Goal: Check status: Check status

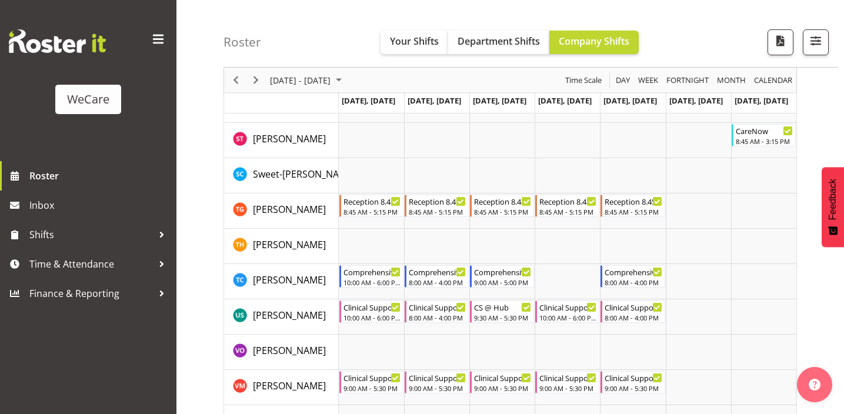
scroll to position [1679, 0]
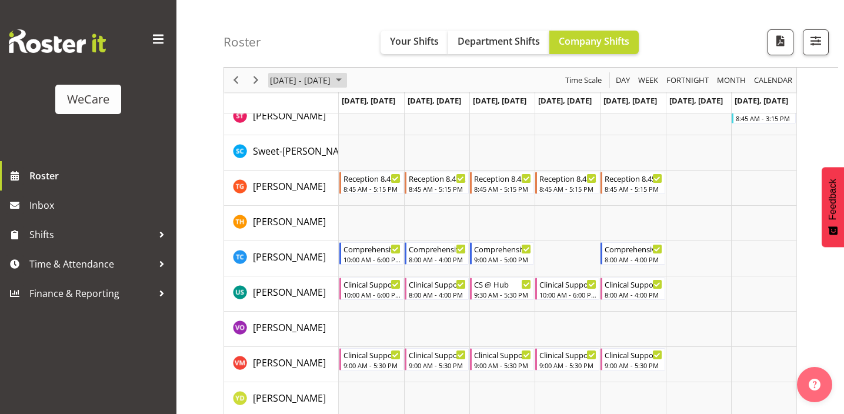
click at [297, 80] on span "[DATE] - [DATE]" at bounding box center [300, 80] width 63 height 15
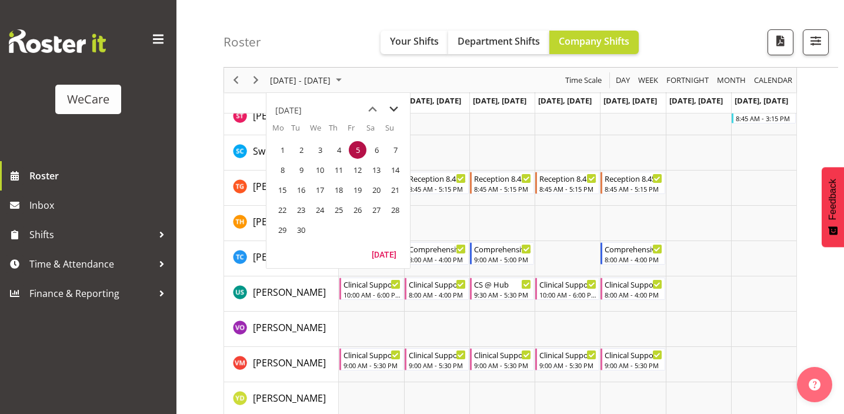
click at [398, 109] on span "next month" at bounding box center [393, 109] width 21 height 21
click at [356, 169] on span "10" at bounding box center [358, 170] width 18 height 18
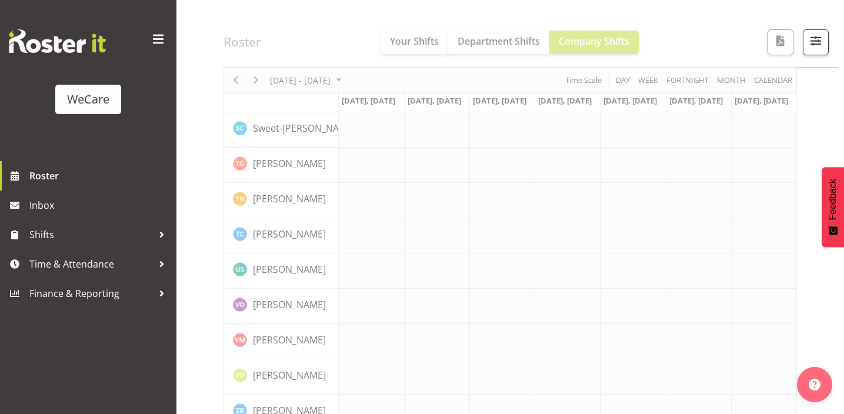
scroll to position [168, 0]
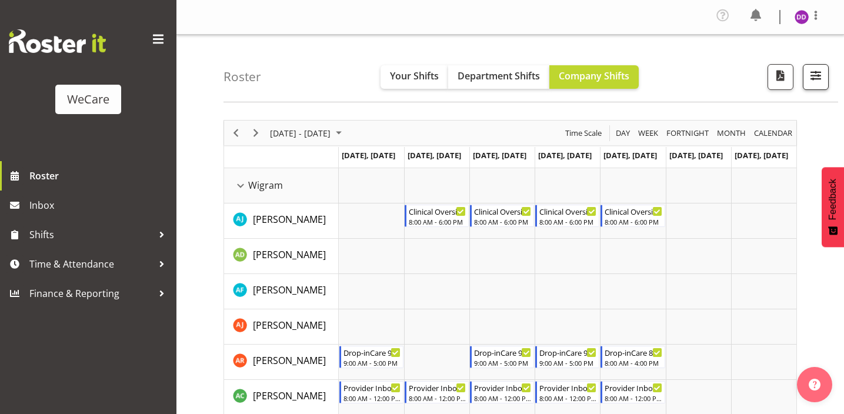
click at [815, 78] on span "button" at bounding box center [815, 75] width 15 height 15
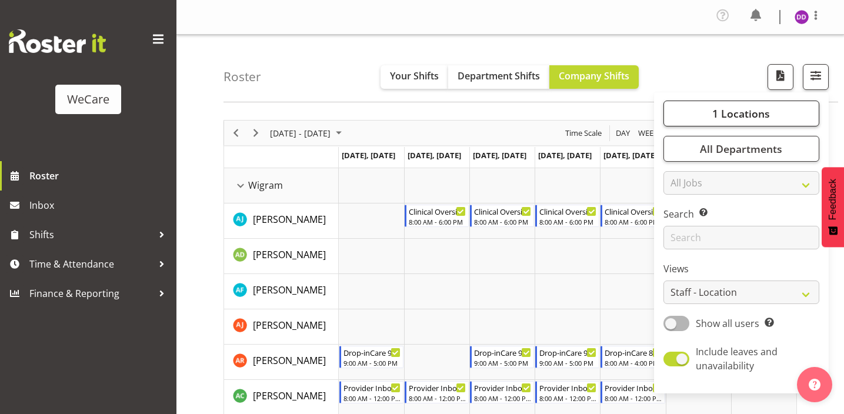
click at [763, 114] on span "1 Locations" at bounding box center [741, 113] width 58 height 14
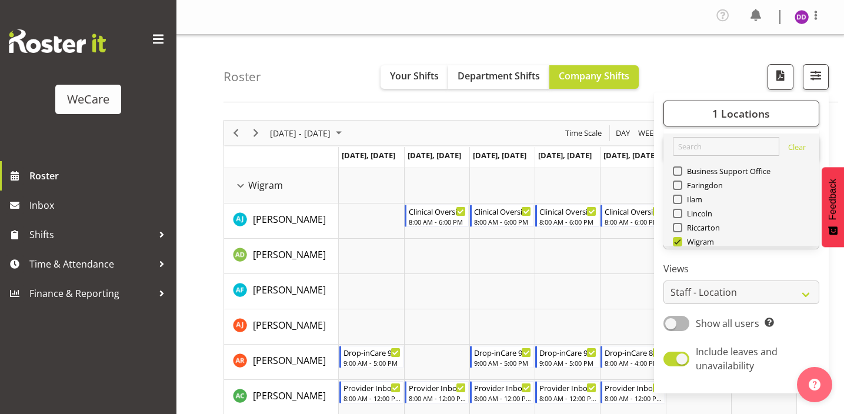
click at [715, 264] on span "Select All" at bounding box center [697, 269] width 37 height 11
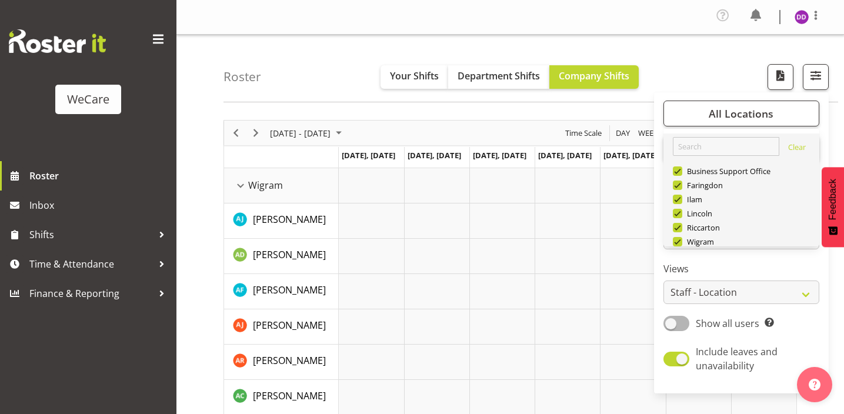
checkbox input "true"
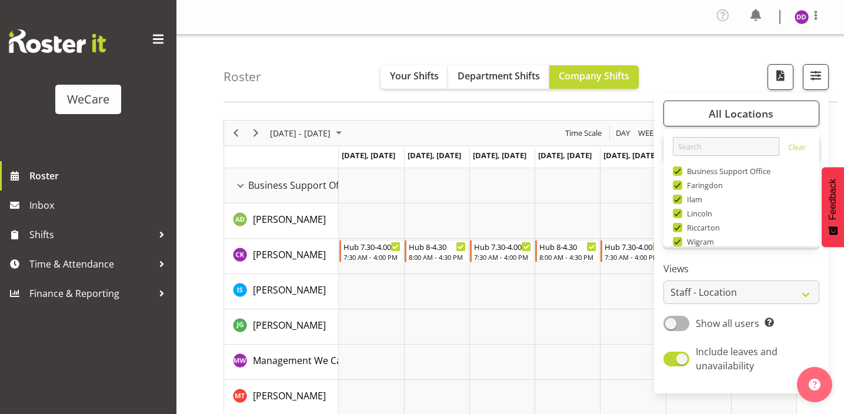
click at [733, 265] on label "Views" at bounding box center [741, 269] width 156 height 14
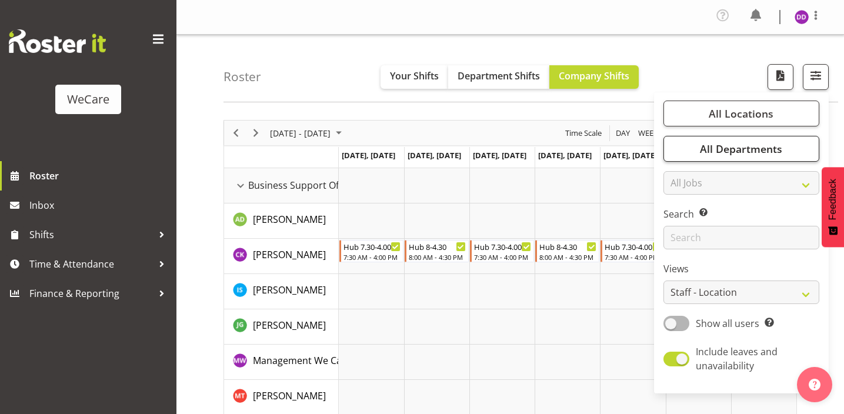
click at [741, 154] on span "All Departments" at bounding box center [741, 149] width 82 height 14
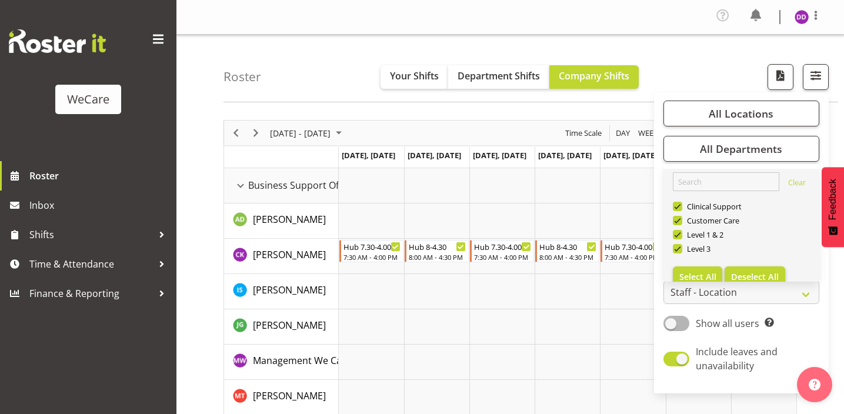
click at [751, 268] on button "Deselect All" at bounding box center [754, 276] width 61 height 21
checkbox input "false"
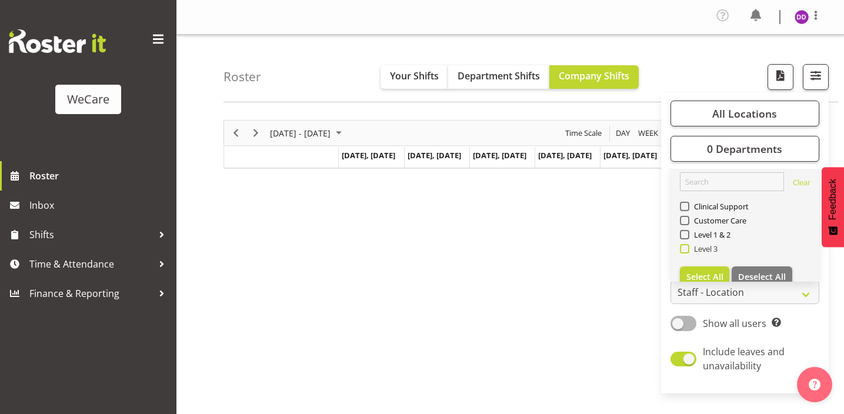
click at [690, 247] on span "Level 3" at bounding box center [703, 248] width 29 height 9
click at [687, 247] on input "Level 3" at bounding box center [684, 249] width 8 height 8
checkbox input "true"
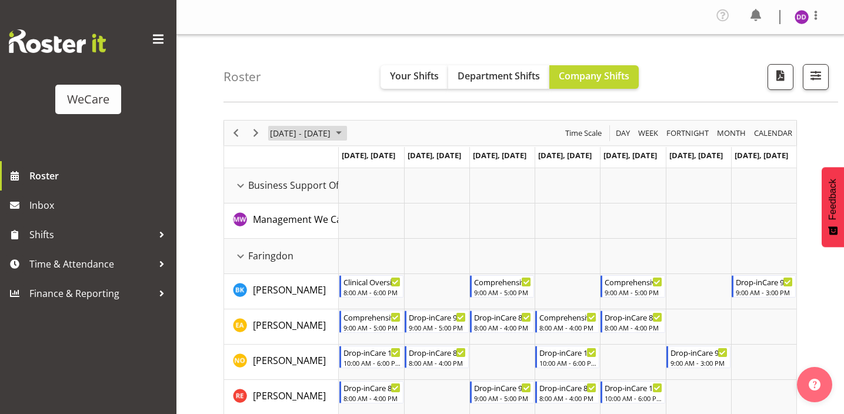
click at [274, 127] on span "[DATE] - [DATE]" at bounding box center [300, 133] width 63 height 15
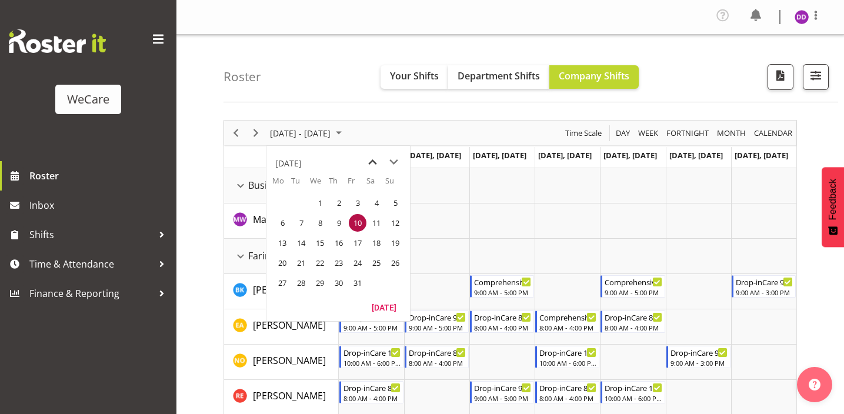
click at [365, 166] on span "previous month" at bounding box center [372, 162] width 21 height 21
click at [316, 216] on span "10" at bounding box center [320, 223] width 18 height 18
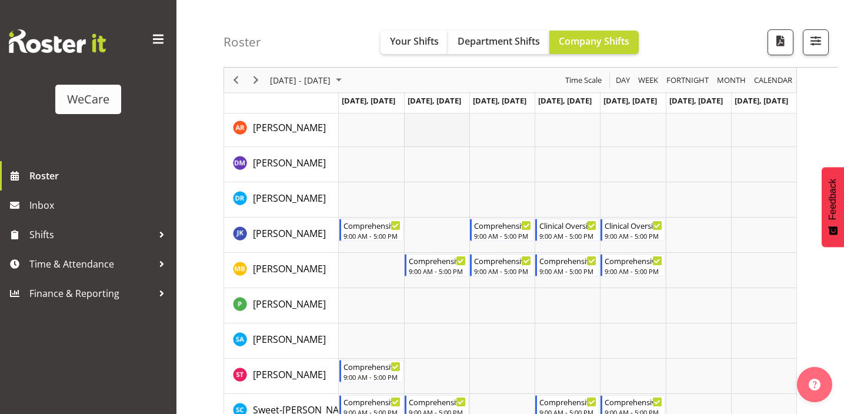
scroll to position [480, 0]
click at [256, 78] on span "Next" at bounding box center [256, 80] width 14 height 15
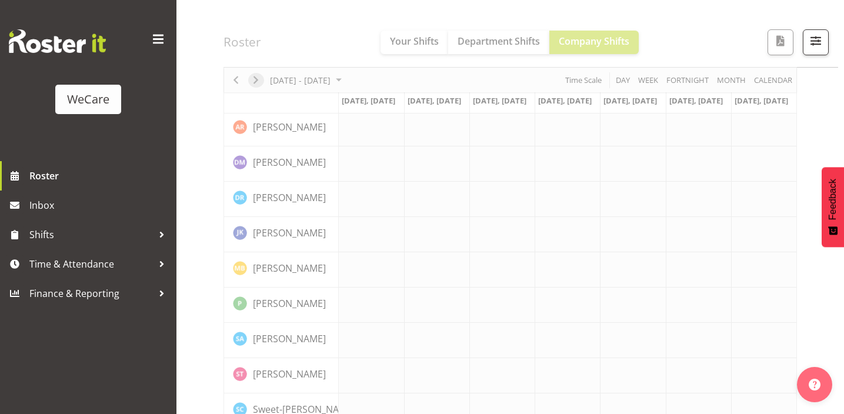
scroll to position [168, 0]
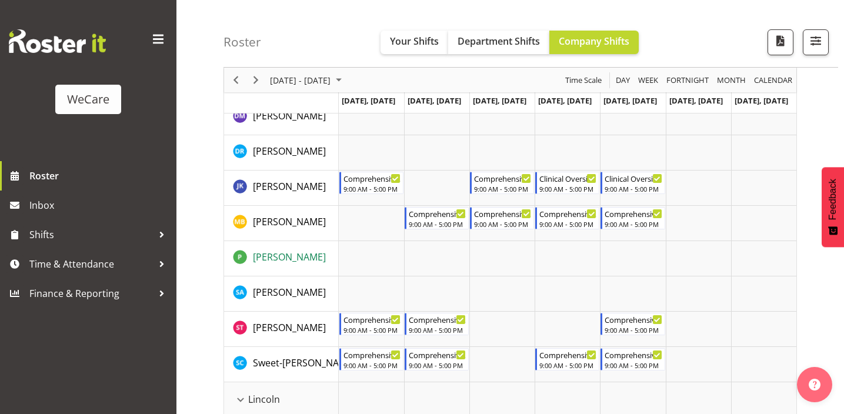
scroll to position [529, 0]
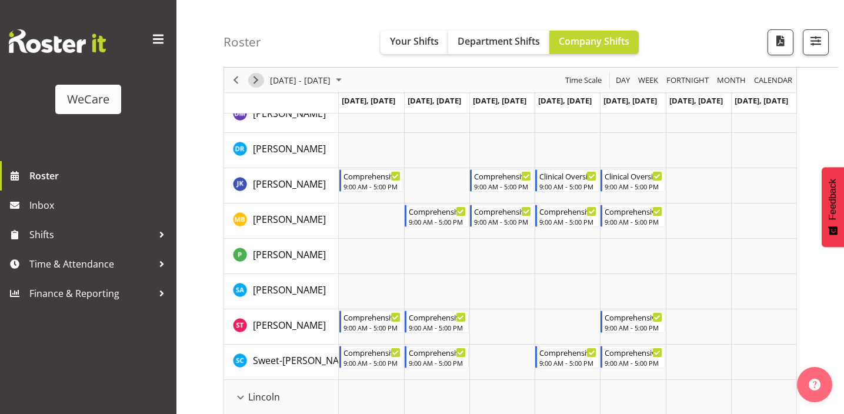
click at [255, 79] on span "Next" at bounding box center [256, 80] width 14 height 15
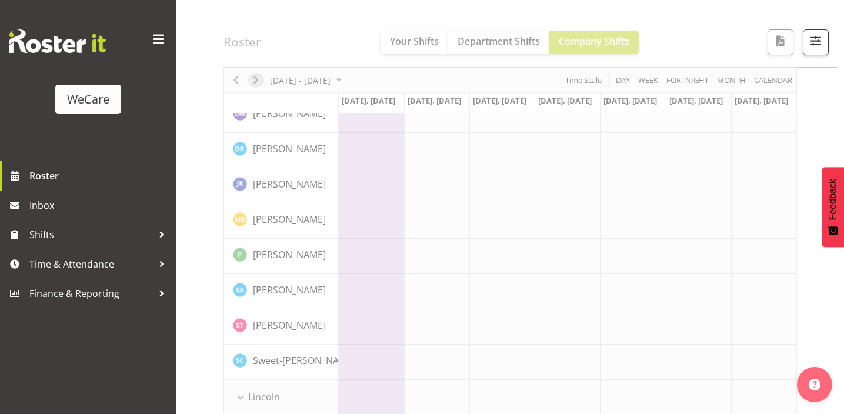
scroll to position [168, 0]
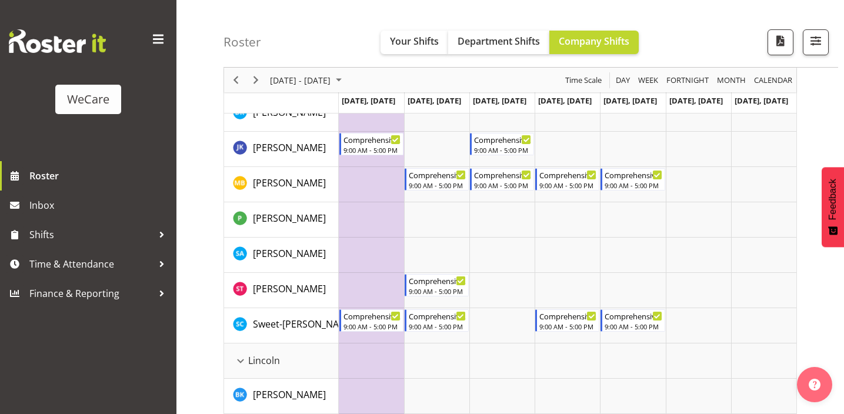
scroll to position [567, 0]
click at [250, 80] on span "Next" at bounding box center [256, 80] width 14 height 15
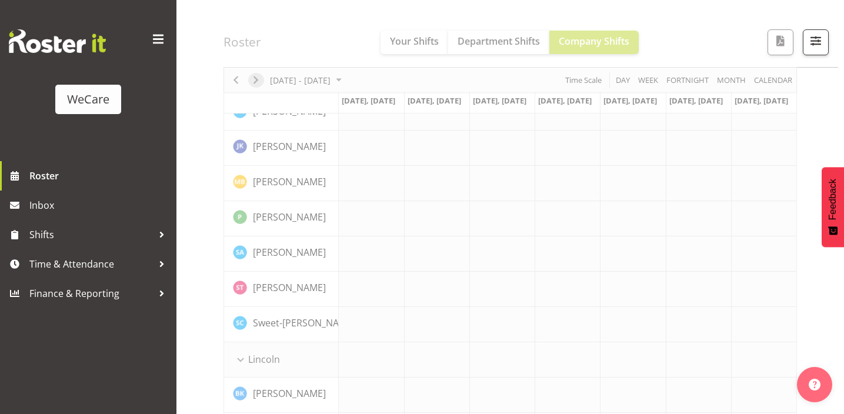
scroll to position [168, 0]
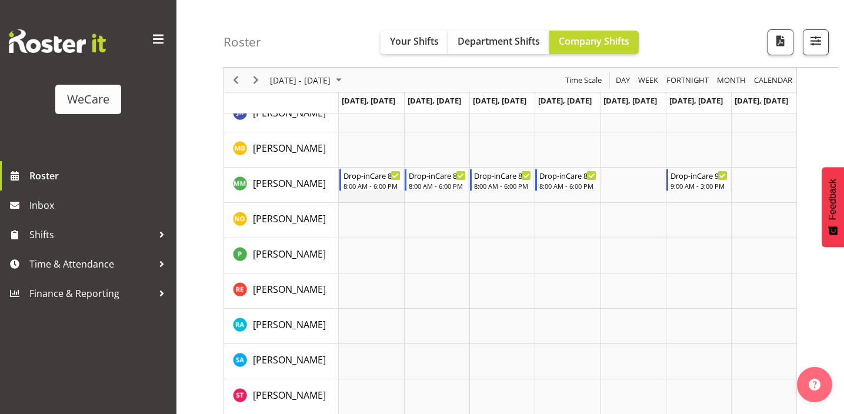
scroll to position [1577, 0]
click at [233, 78] on span "Previous" at bounding box center [236, 80] width 14 height 15
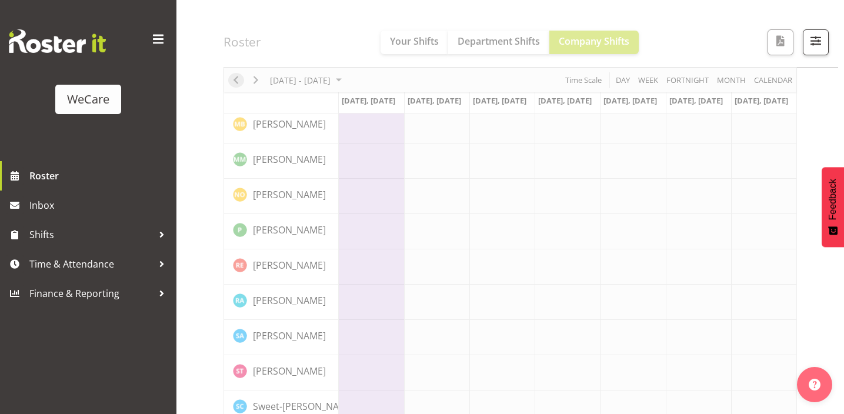
scroll to position [168, 0]
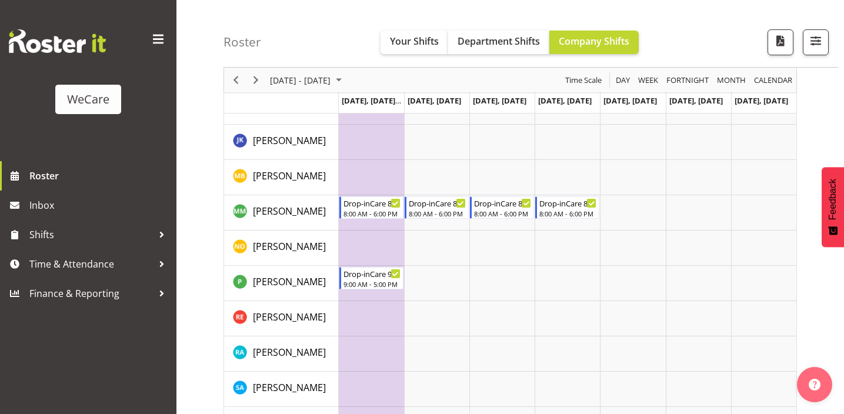
scroll to position [1524, 0]
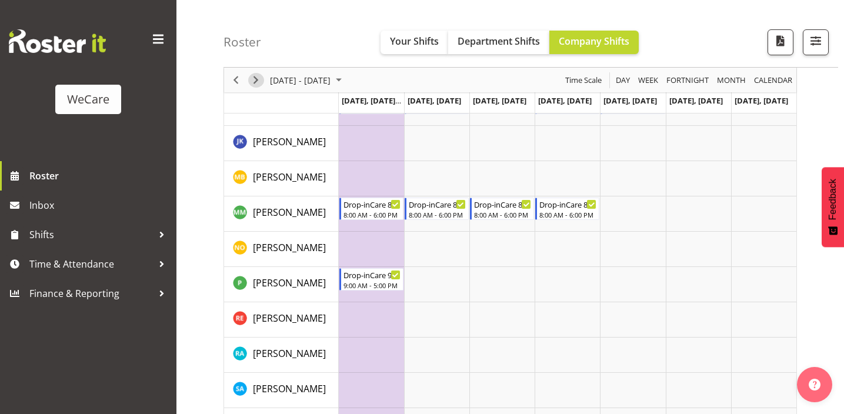
click at [253, 79] on span "Next" at bounding box center [256, 80] width 14 height 15
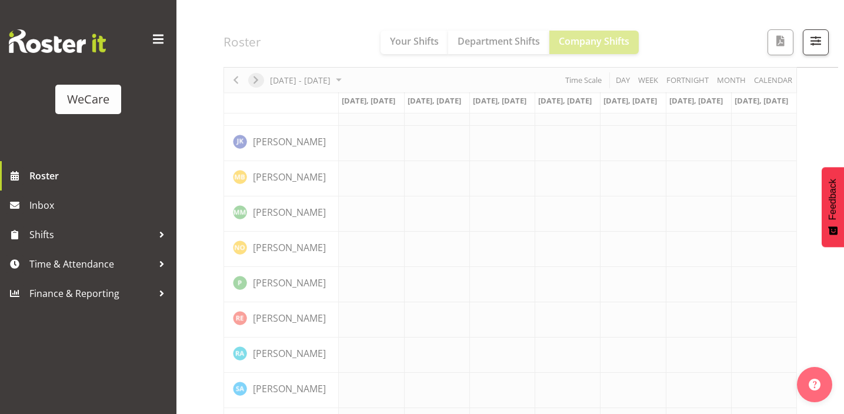
scroll to position [168, 0]
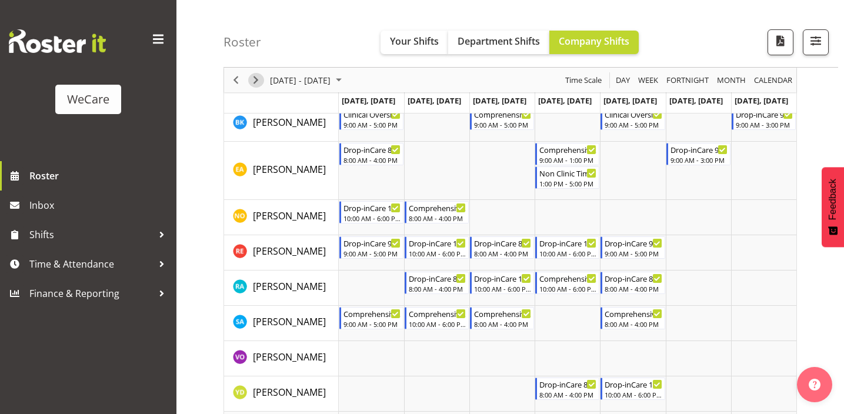
click at [253, 79] on span "Next" at bounding box center [256, 80] width 14 height 15
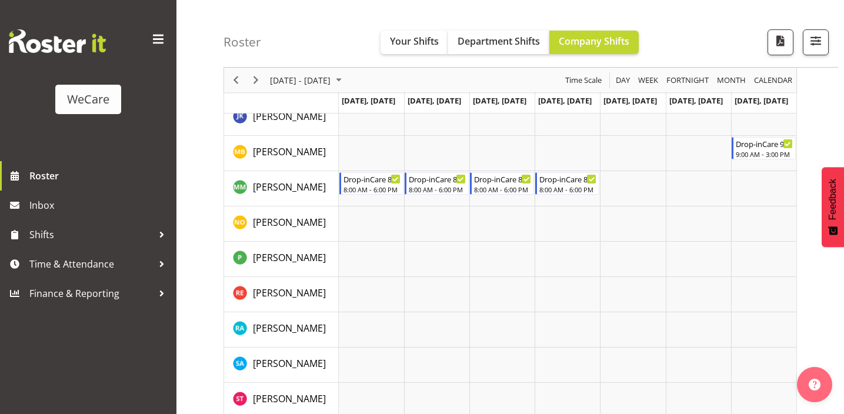
scroll to position [1526, 0]
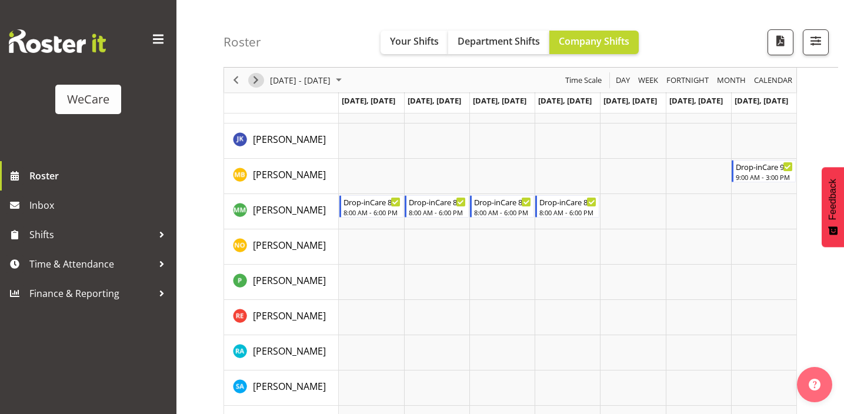
click at [258, 73] on span "Next" at bounding box center [256, 80] width 14 height 15
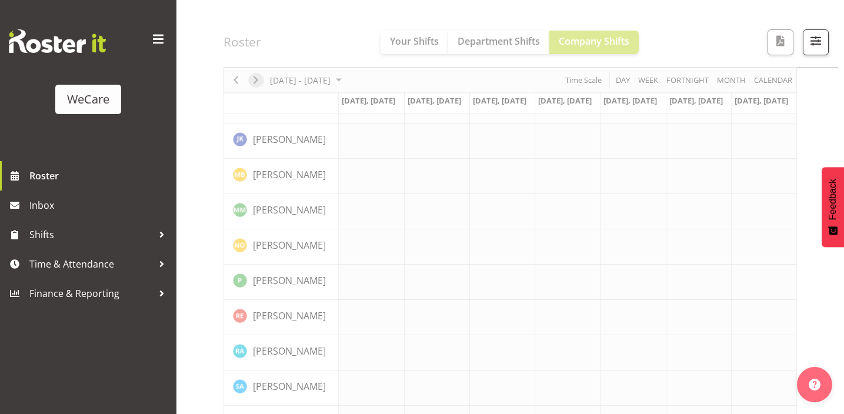
scroll to position [168, 0]
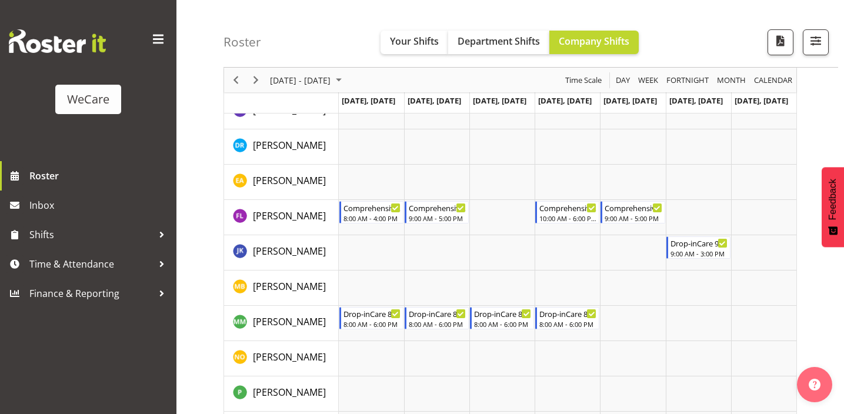
scroll to position [1413, 0]
click at [259, 76] on span "Next" at bounding box center [256, 80] width 14 height 15
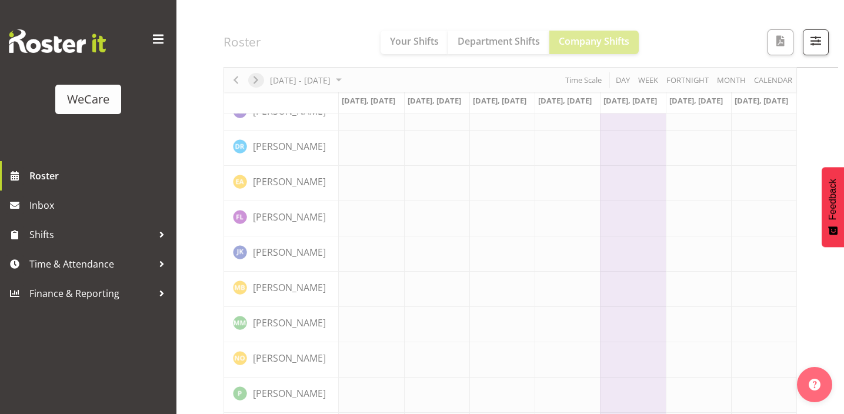
scroll to position [168, 0]
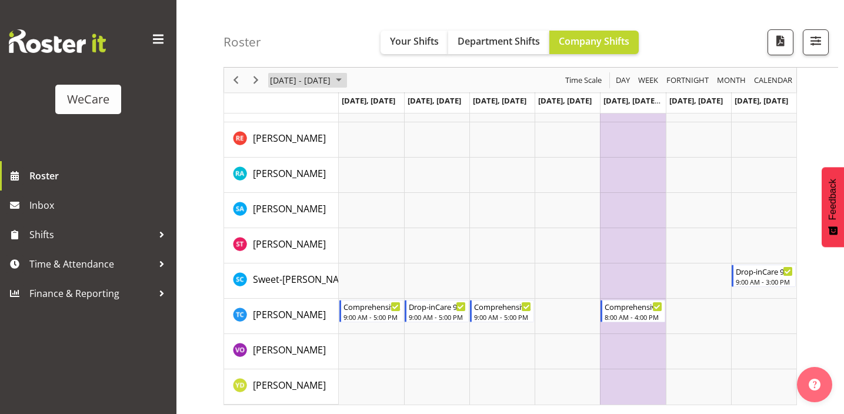
scroll to position [1704, 0]
click at [263, 72] on div "Timeline Week of October 22, 2025" at bounding box center [256, 80] width 20 height 25
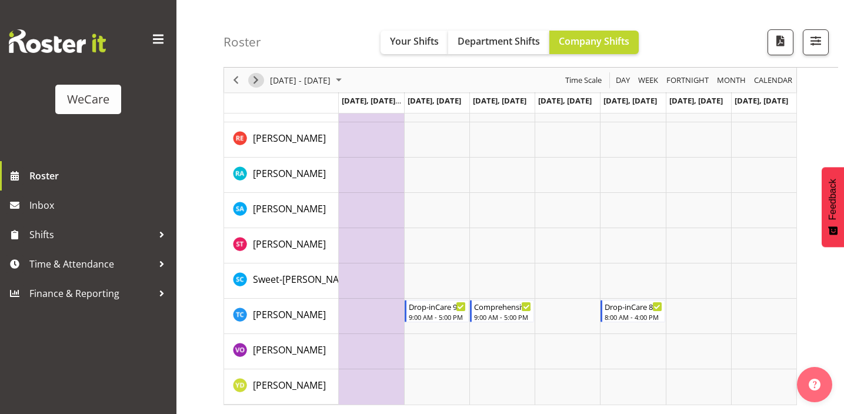
click at [261, 78] on span "Next" at bounding box center [256, 80] width 14 height 15
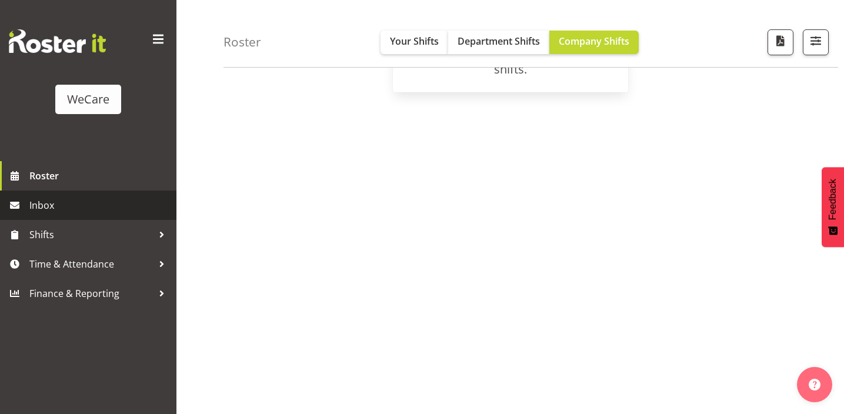
click at [42, 196] on link "Inbox" at bounding box center [88, 204] width 176 height 29
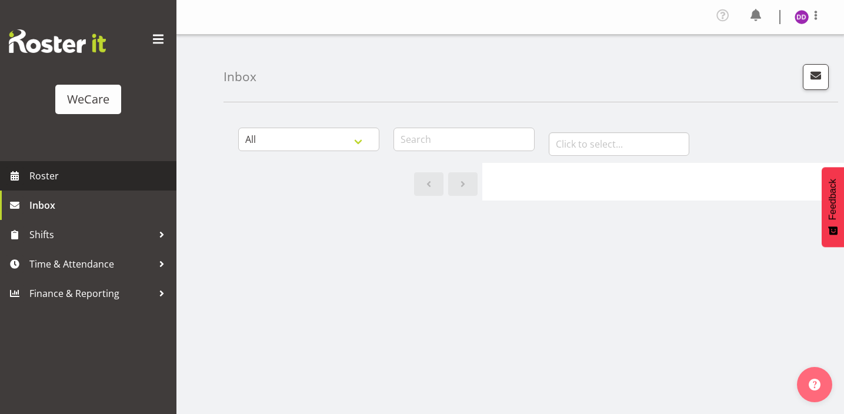
click at [51, 176] on span "Roster" at bounding box center [99, 176] width 141 height 18
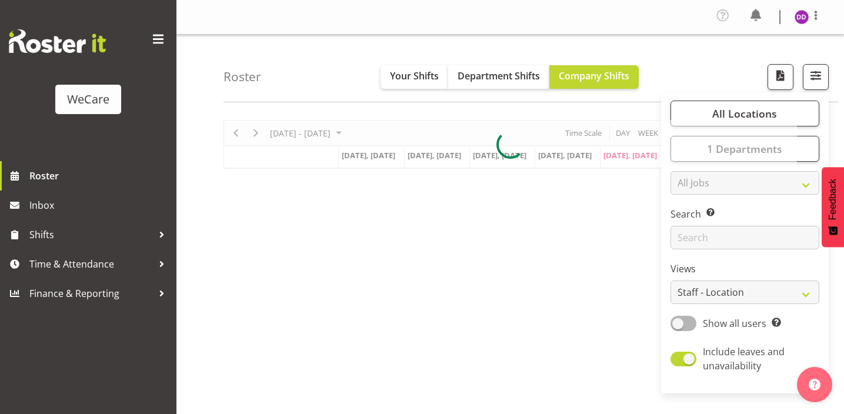
select select "location"
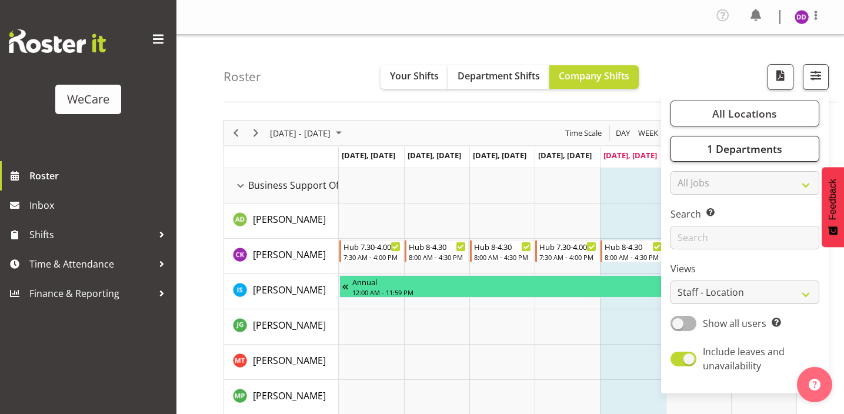
click at [755, 145] on span "1 Departments" at bounding box center [744, 149] width 75 height 14
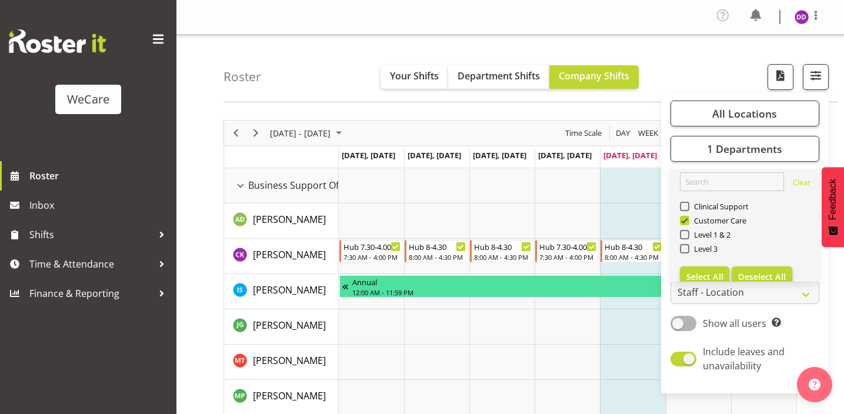
click at [745, 275] on span "Deselect All" at bounding box center [762, 276] width 48 height 11
checkbox input "false"
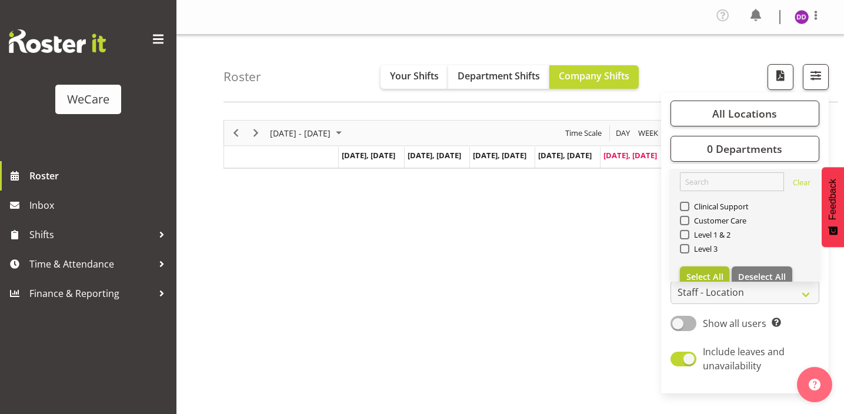
click at [700, 277] on span "Select All" at bounding box center [704, 276] width 37 height 11
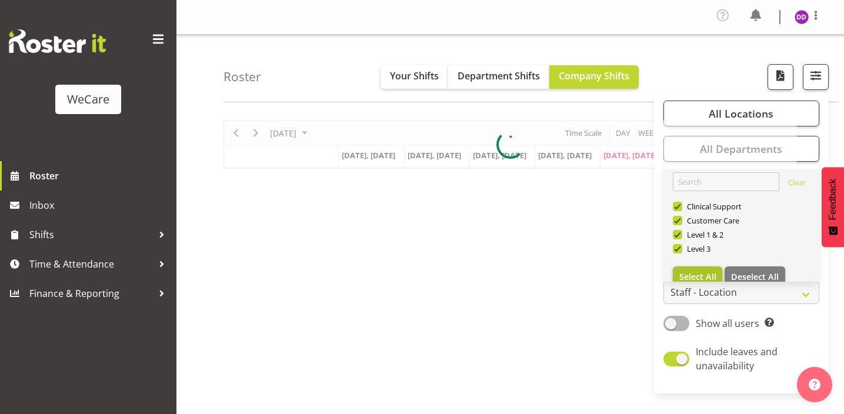
checkbox input "true"
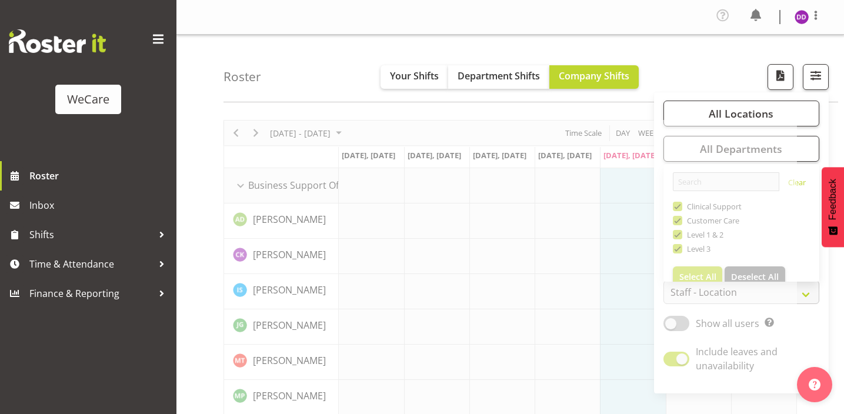
click at [684, 73] on div "Roster Your Shifts Department Shifts Company Shifts All Locations Clear Busines…" at bounding box center [530, 69] width 614 height 68
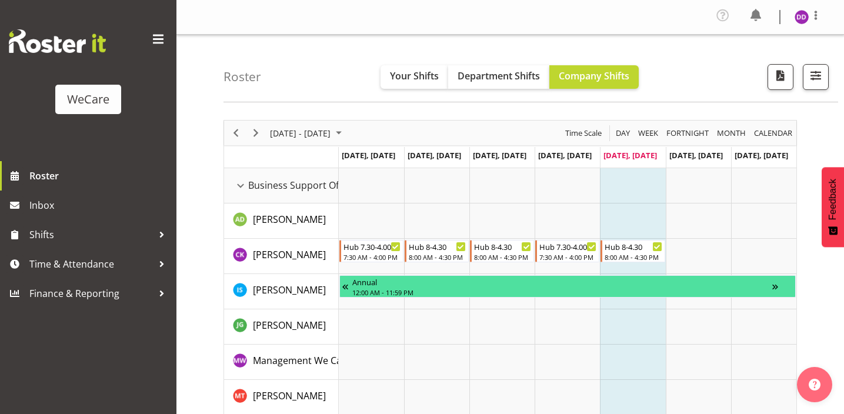
click at [332, 142] on div "August 25 - 31, 2025" at bounding box center [307, 133] width 83 height 25
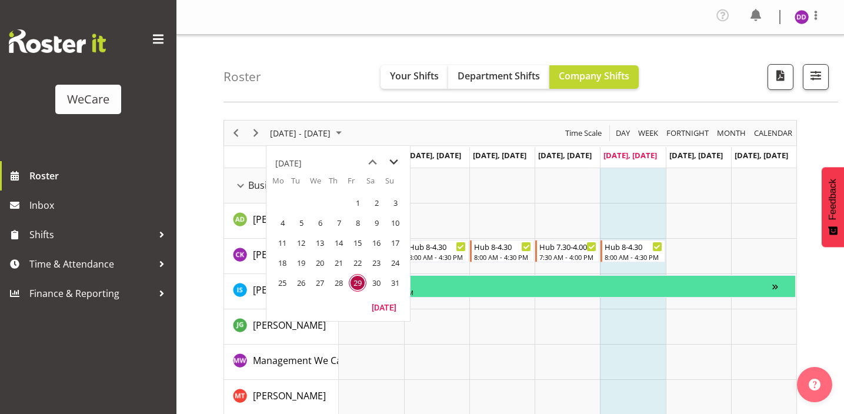
click at [383, 158] on span "next month" at bounding box center [393, 162] width 21 height 21
click at [386, 160] on span "next month" at bounding box center [393, 162] width 21 height 21
click at [399, 221] on span "12" at bounding box center [395, 223] width 18 height 18
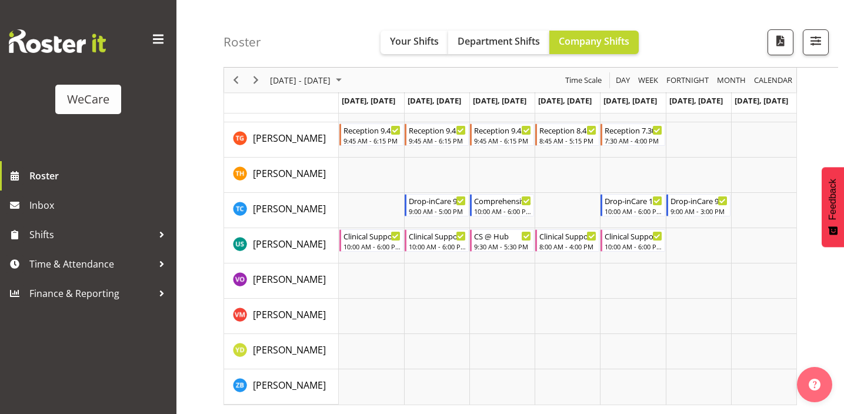
scroll to position [4808, 0]
